Goal: Submit feedback/report problem

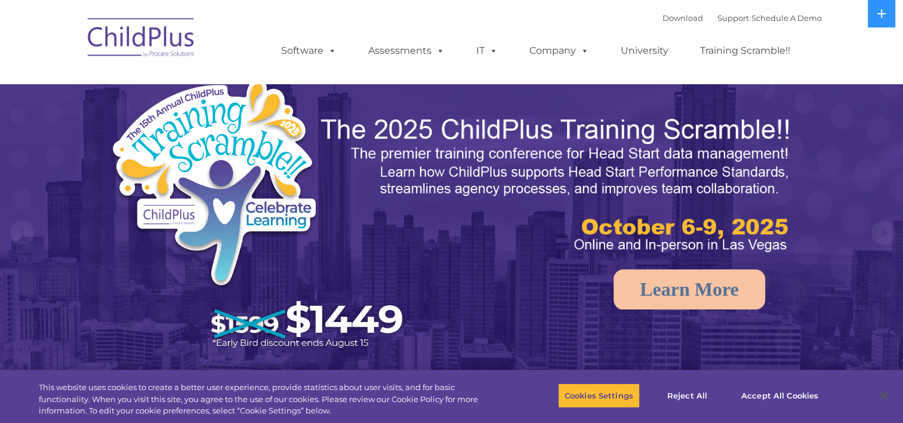
select select "MEDIUM"
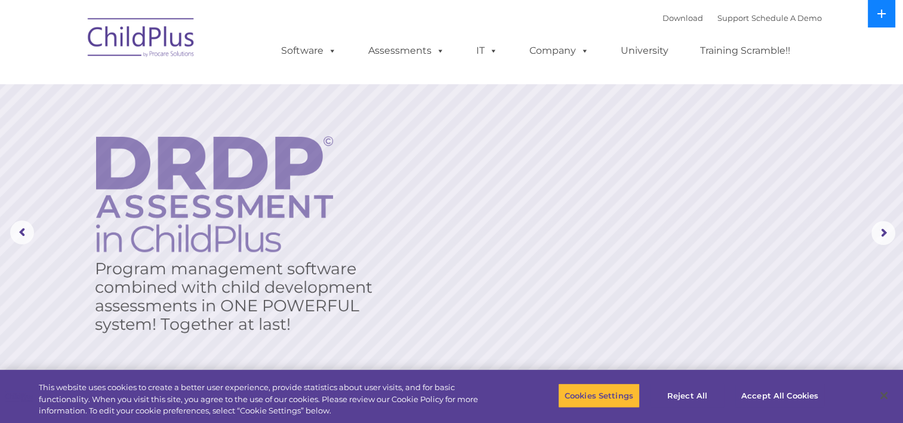
click at [881, 16] on icon at bounding box center [881, 14] width 8 height 8
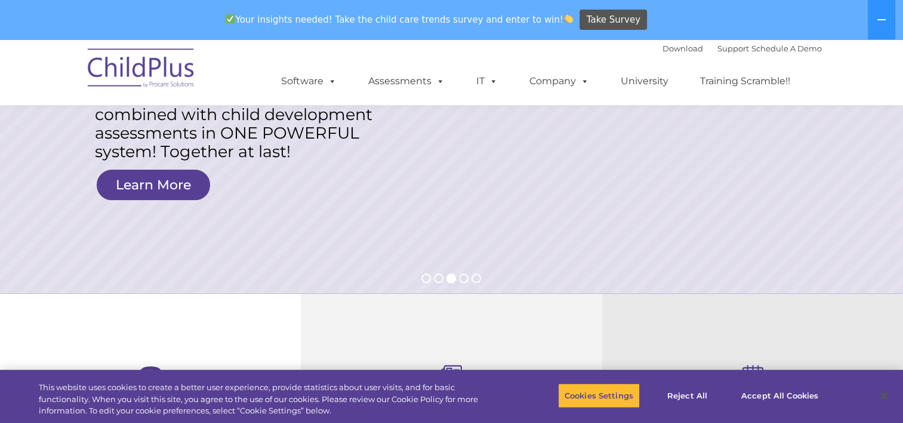
scroll to position [212, 0]
click at [772, 391] on button "Accept All Cookies" at bounding box center [780, 395] width 90 height 25
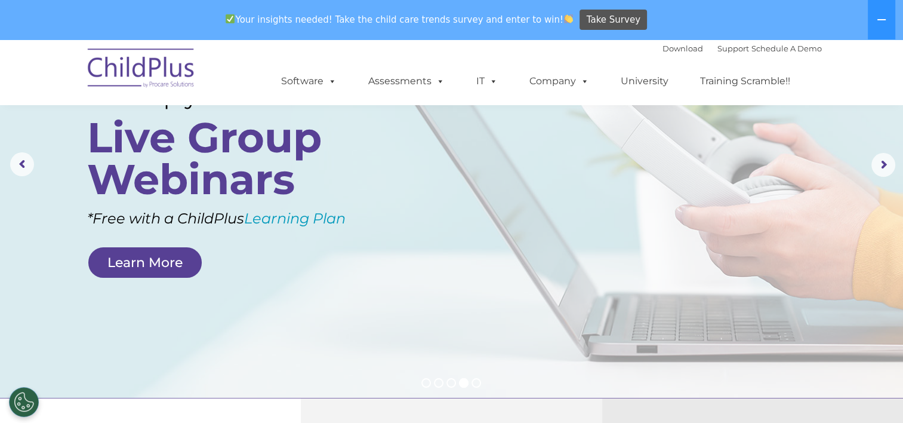
scroll to position [100, 0]
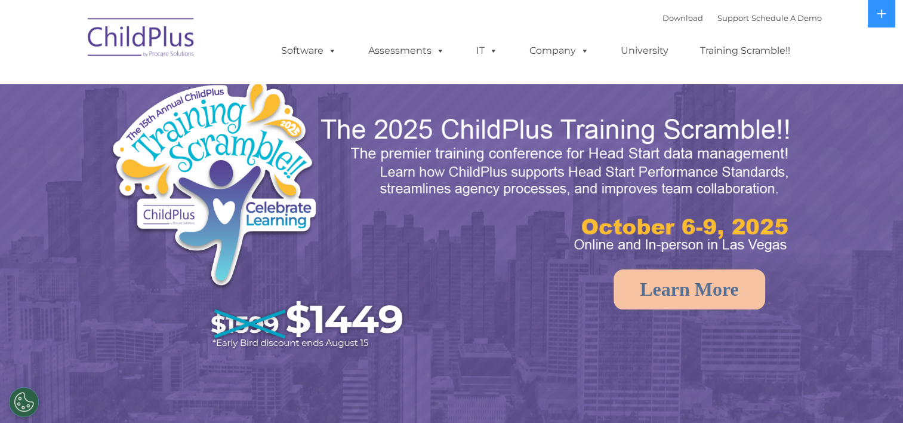
select select "MEDIUM"
